Goal: Task Accomplishment & Management: Use online tool/utility

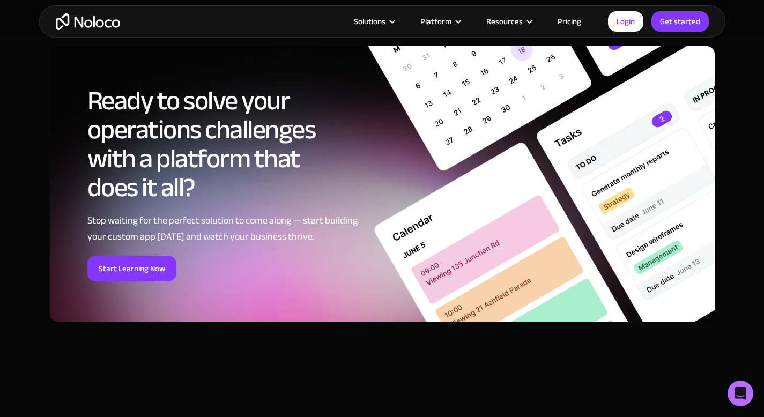
scroll to position [1890, 0]
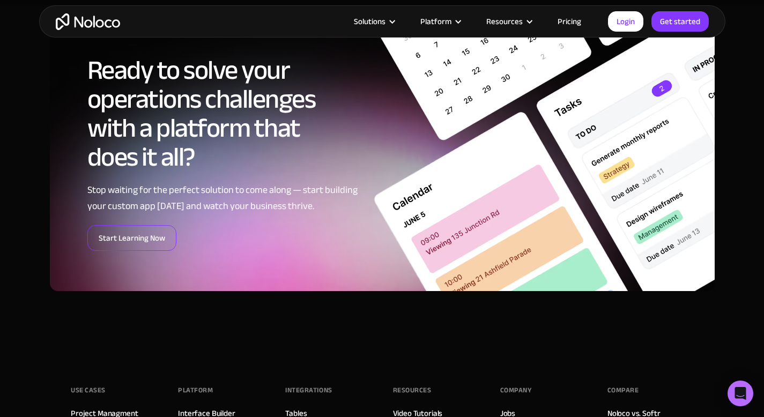
click at [158, 246] on link "Start Learning Now" at bounding box center [131, 238] width 89 height 26
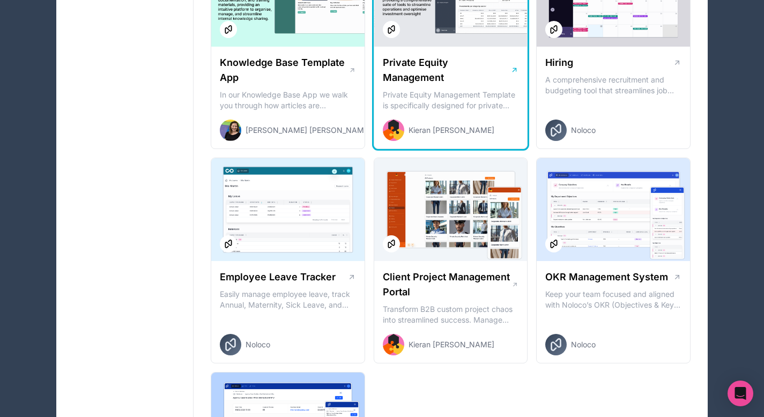
scroll to position [1343, 0]
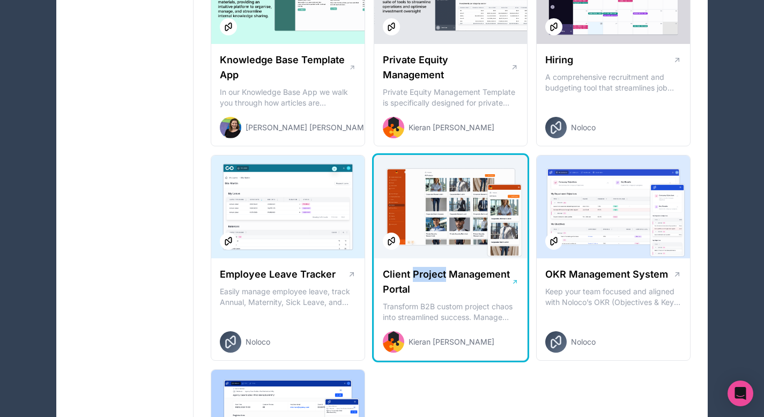
click at [417, 276] on h1 "Client Project Management Portal" at bounding box center [447, 282] width 129 height 30
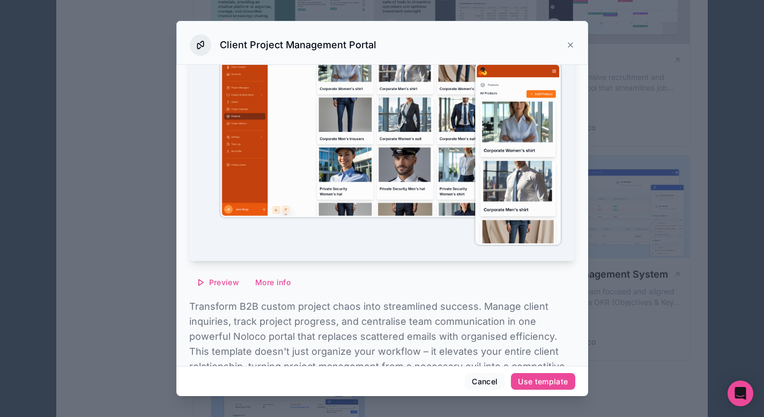
scroll to position [154, 0]
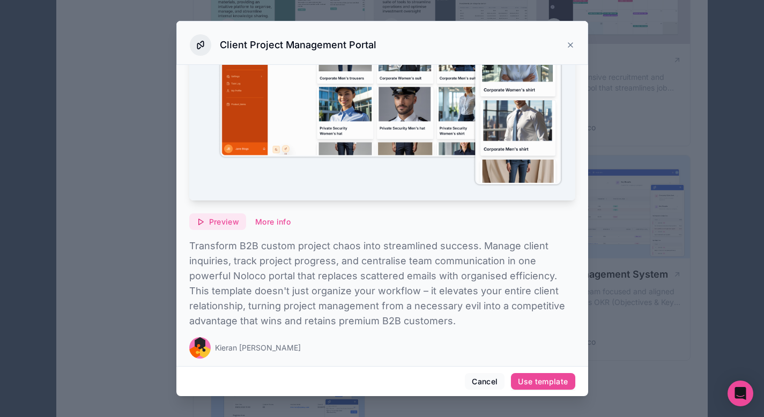
click at [222, 217] on span "Preview" at bounding box center [224, 222] width 30 height 10
click at [534, 377] on div "Use template" at bounding box center [543, 382] width 50 height 10
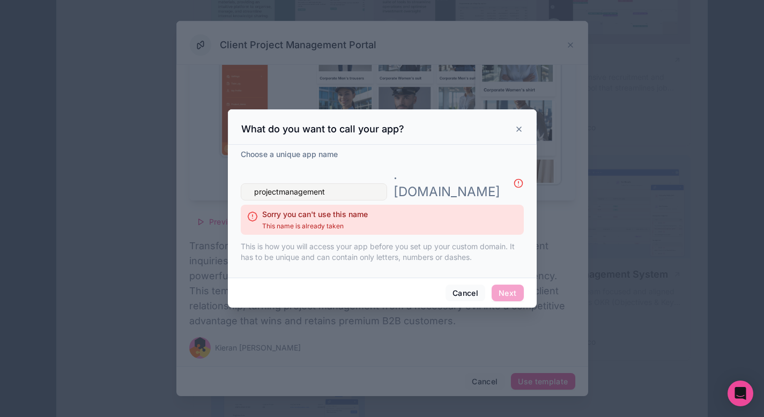
click at [253, 183] on input "projectmanagement" at bounding box center [314, 191] width 146 height 17
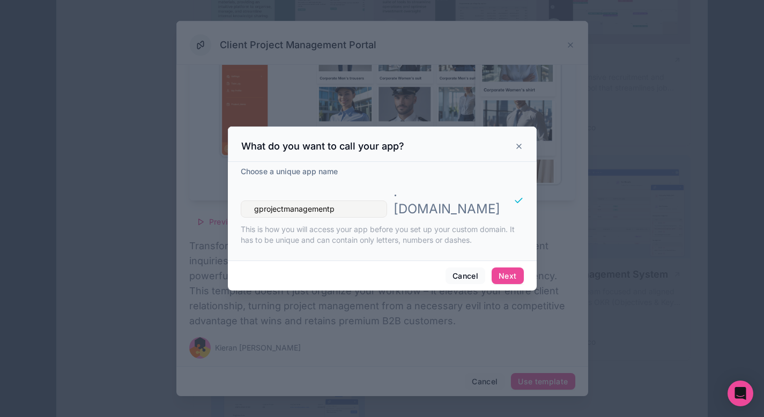
type input "gprojectmanagementp"
click at [507, 268] on button "Next" at bounding box center [508, 276] width 32 height 17
